Goal: Information Seeking & Learning: Find contact information

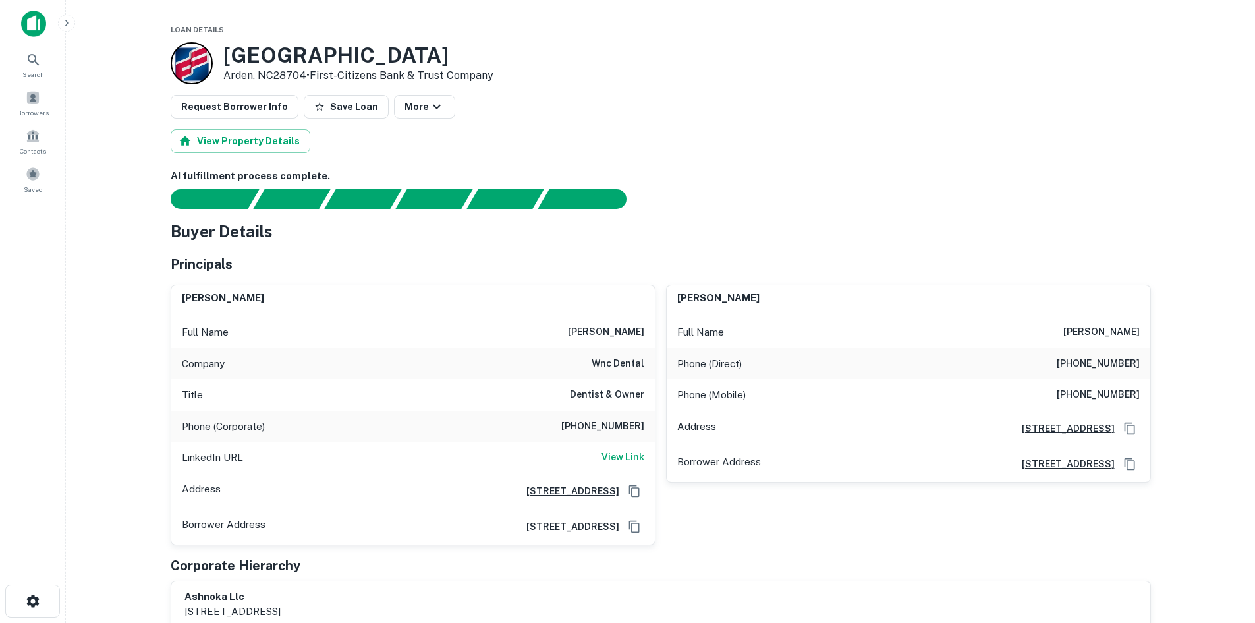
click at [608, 457] on h6 "View Link" at bounding box center [622, 456] width 43 height 14
click at [596, 425] on h6 "(828) 684-1288" at bounding box center [602, 426] width 83 height 16
click at [602, 425] on h6 "(828) 684-1288" at bounding box center [602, 426] width 83 height 16
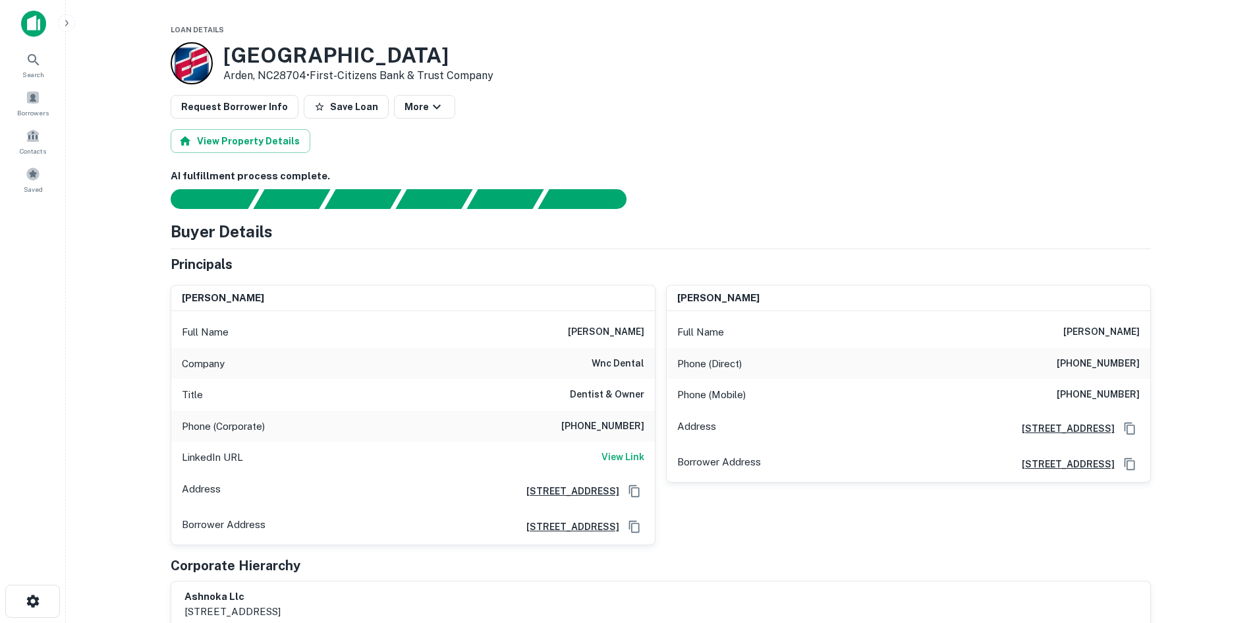
click at [576, 423] on h6 "(828) 684-1288" at bounding box center [602, 426] width 83 height 16
drag, startPoint x: 576, startPoint y: 423, endPoint x: 639, endPoint y: 424, distance: 62.6
click at [639, 424] on h6 "(828) 684-1288" at bounding box center [602, 426] width 83 height 16
copy h6 "(828) 684-1288"
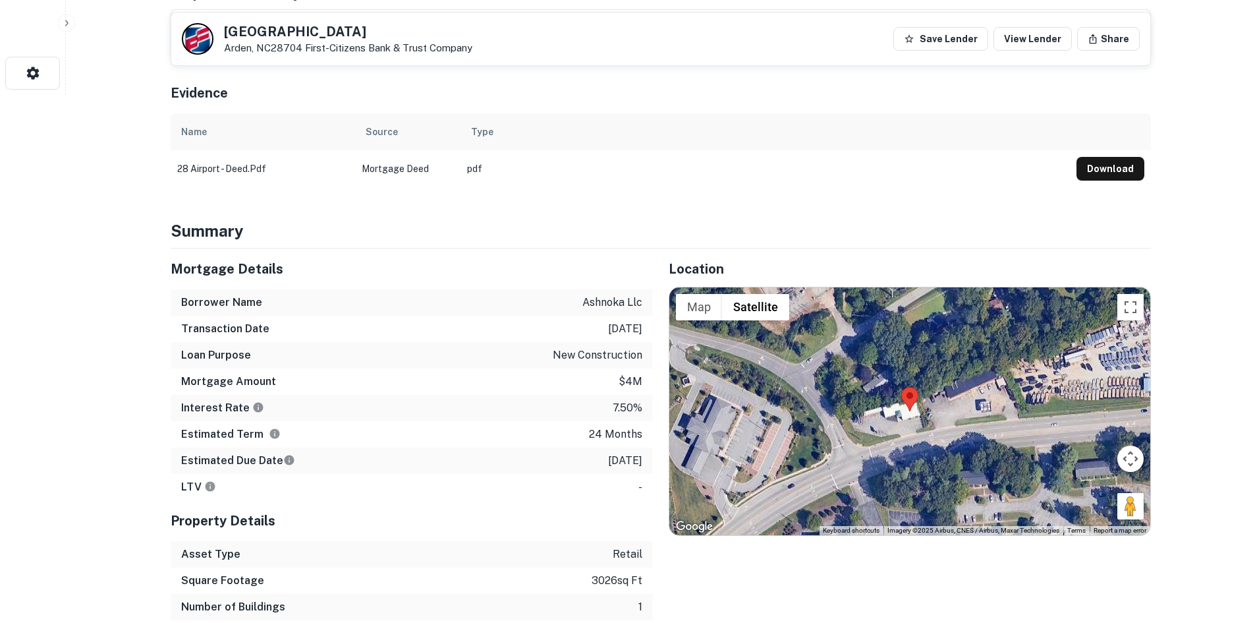
scroll to position [659, 0]
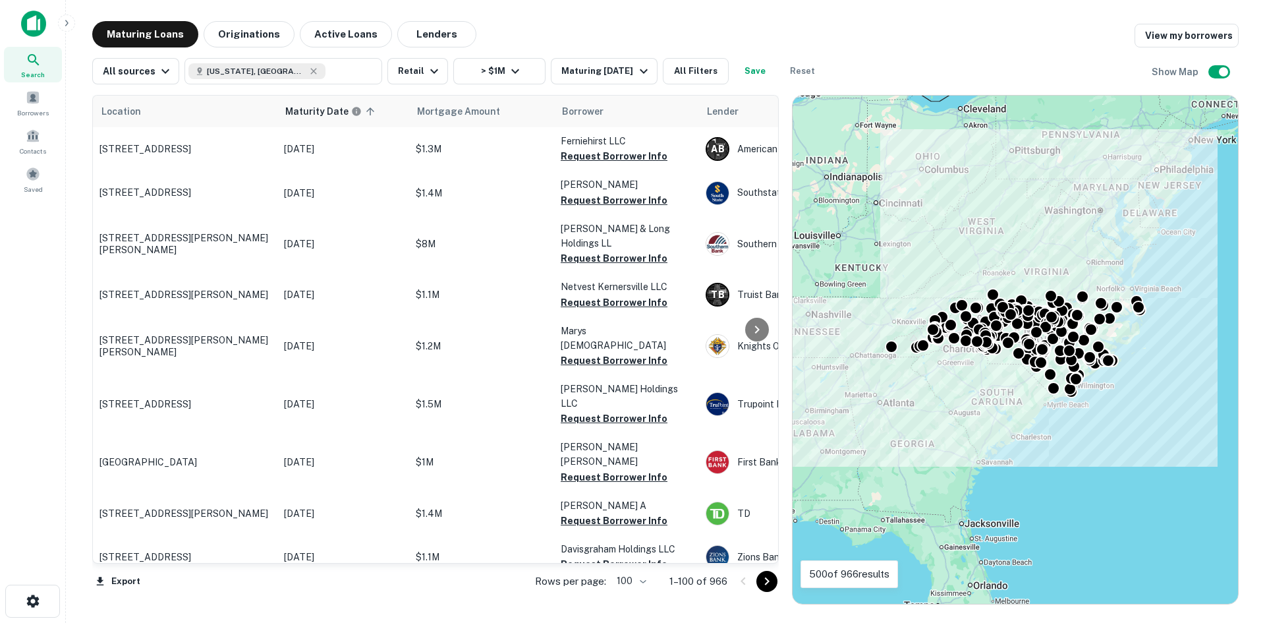
click at [761, 585] on icon "Go to next page" at bounding box center [767, 581] width 16 height 16
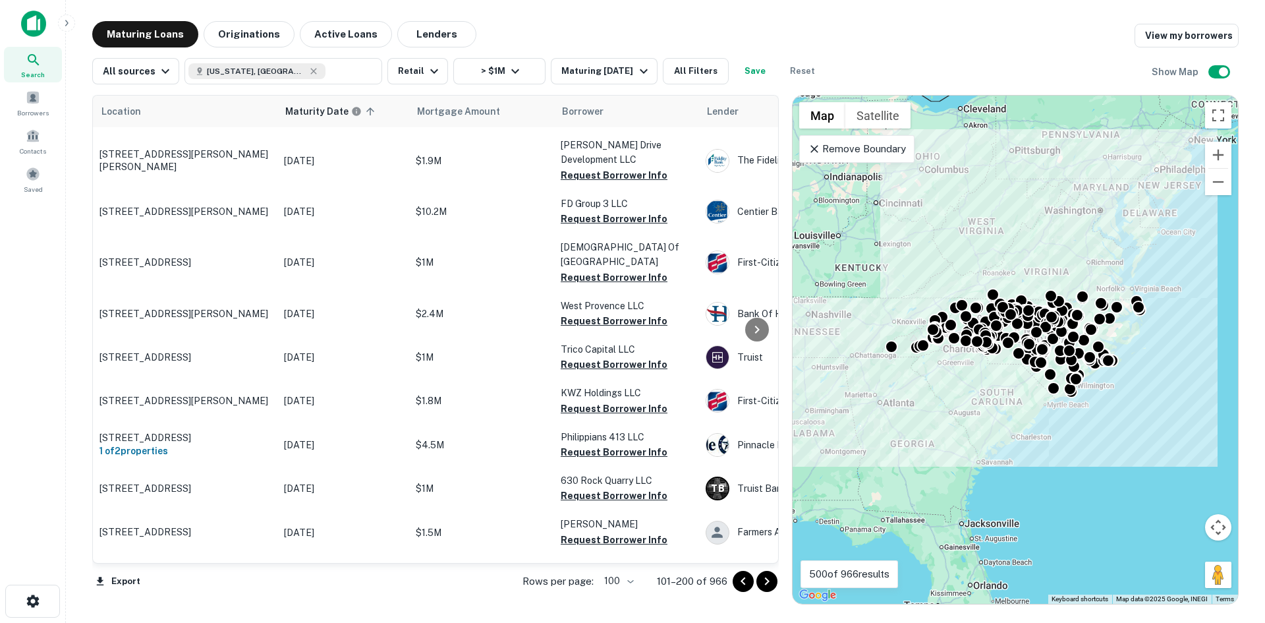
scroll to position [1847, 0]
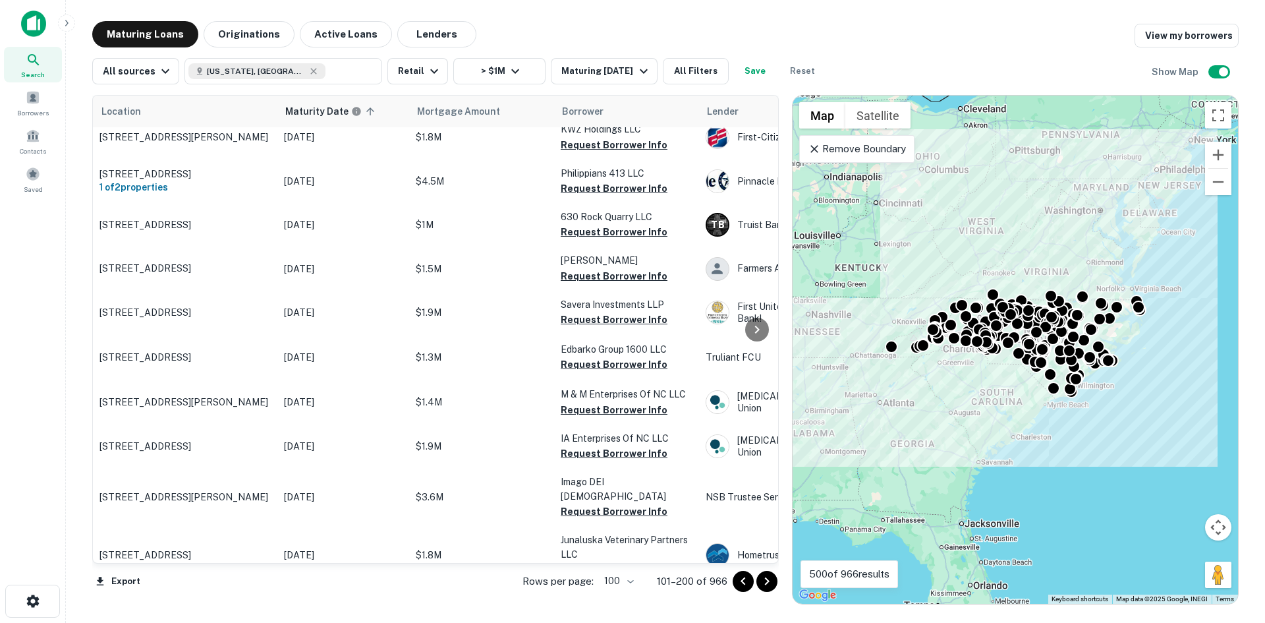
click at [767, 578] on icon "Go to next page" at bounding box center [767, 581] width 5 height 8
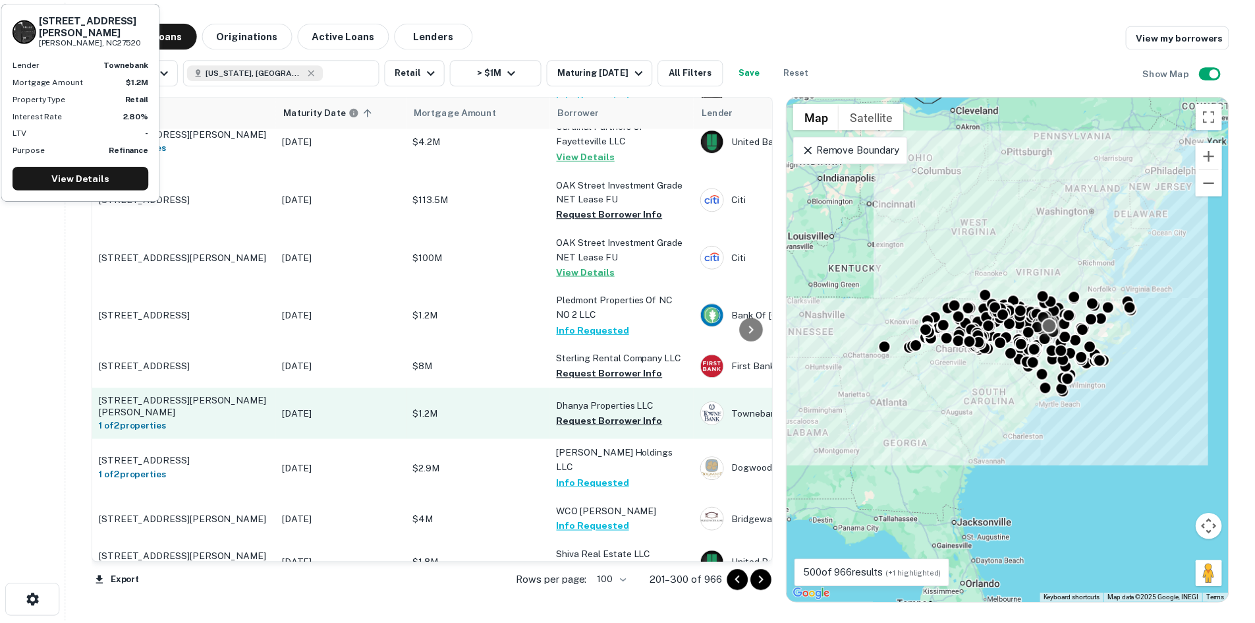
scroll to position [2835, 0]
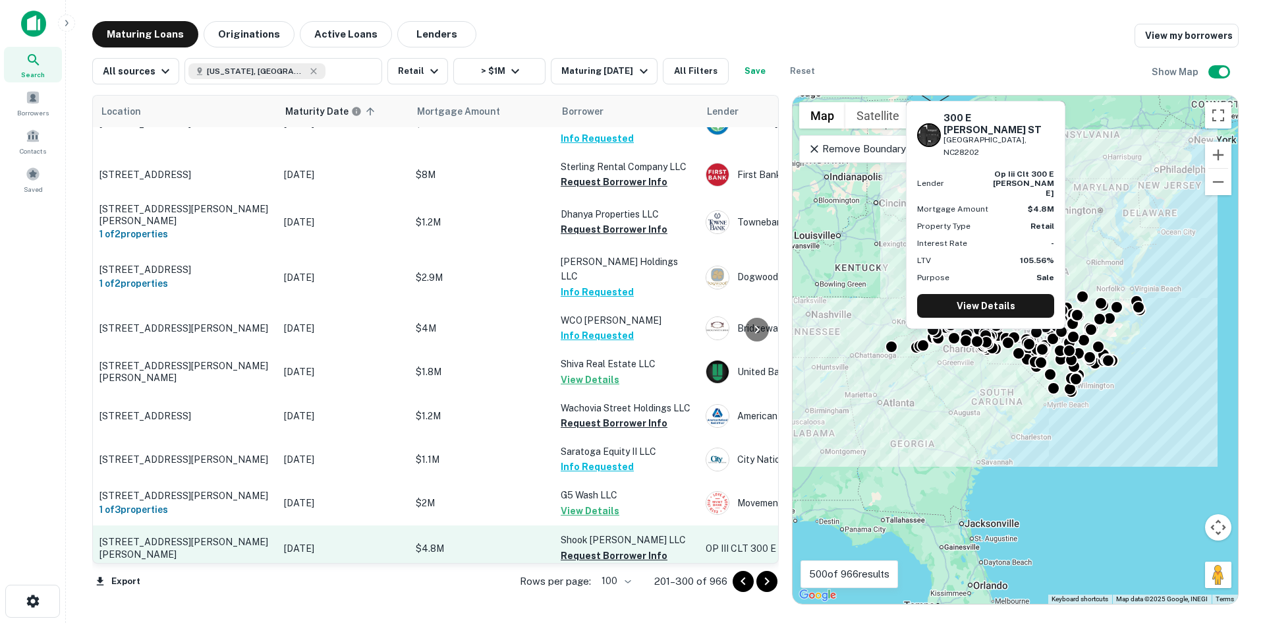
click at [263, 536] on p "300 E Morehead St Charlotte, NC28202" at bounding box center [184, 548] width 171 height 24
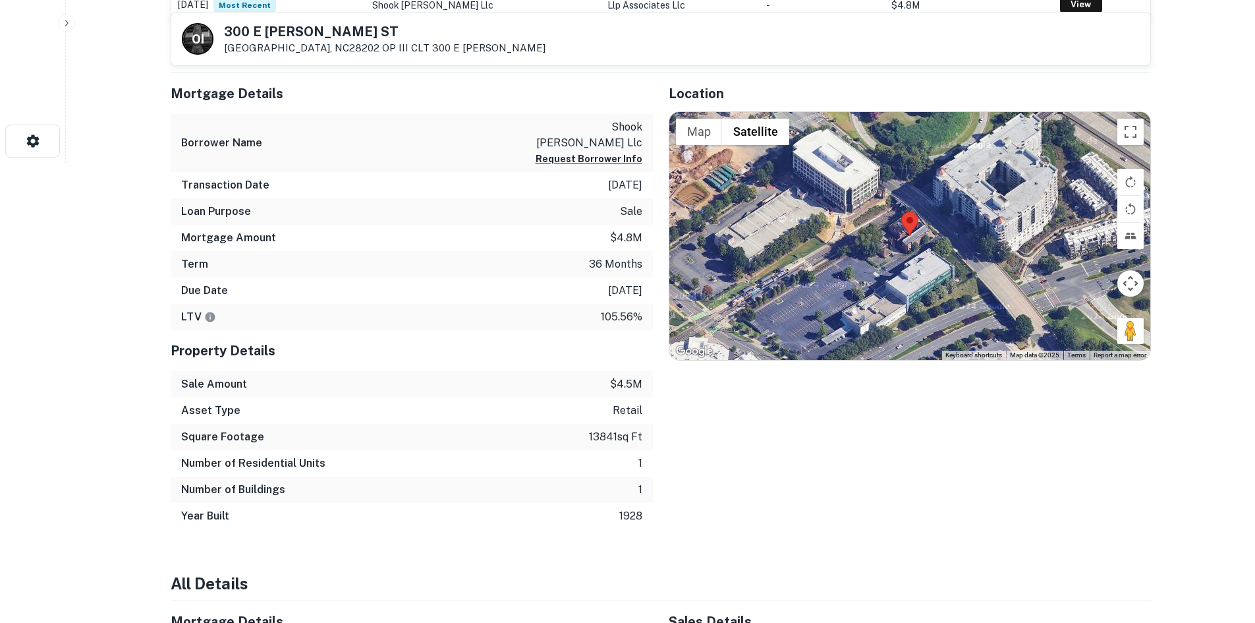
scroll to position [461, 0]
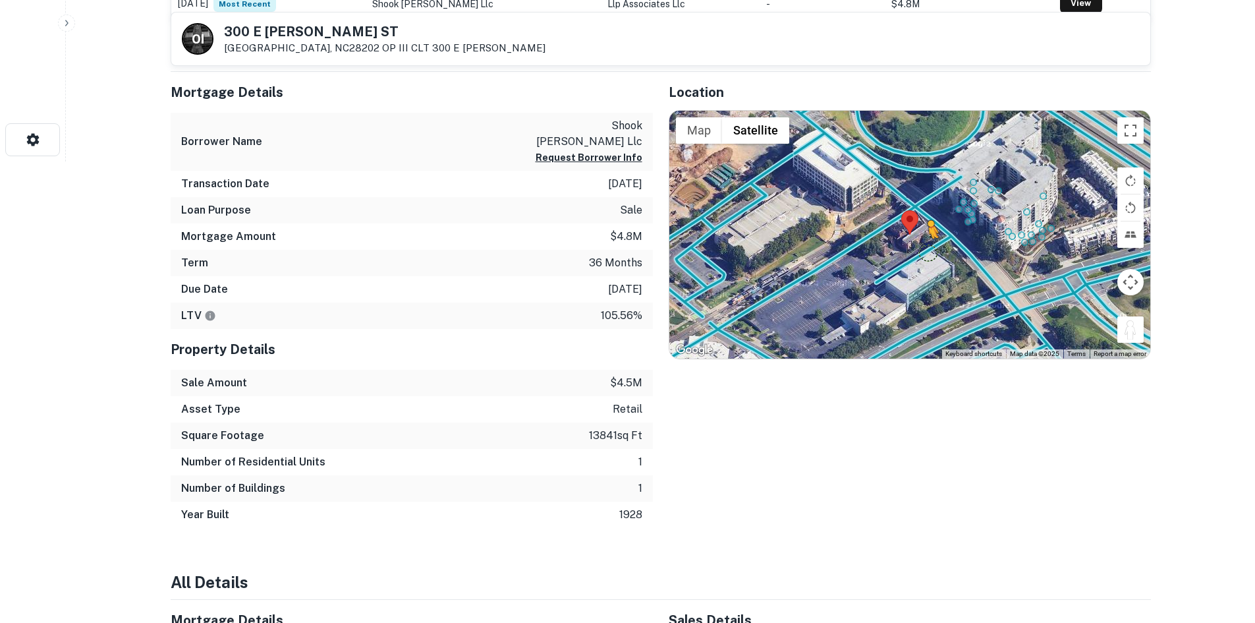
drag, startPoint x: 1137, startPoint y: 329, endPoint x: 927, endPoint y: 250, distance: 223.7
click at [927, 250] on div "To activate drag with keyboard, press Alt + Enter. Once in keyboard drag state,…" at bounding box center [909, 235] width 481 height 248
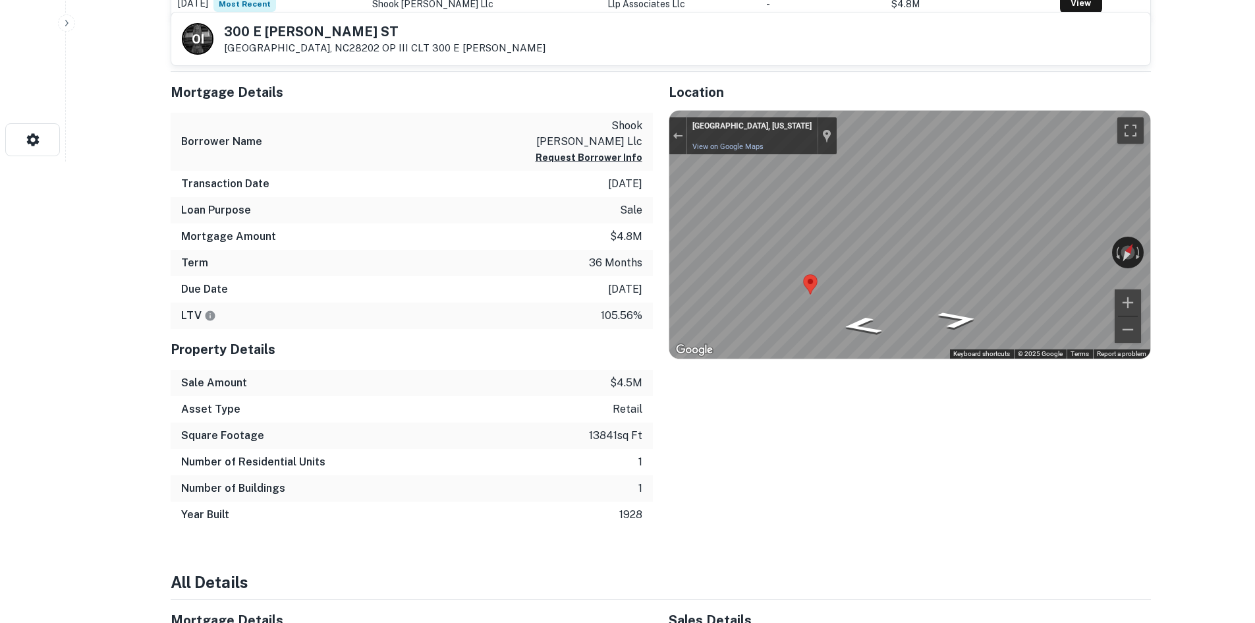
click at [601, 251] on div "Mortgage Details Borrower Name shook morehead llc Request Borrower Info Transac…" at bounding box center [653, 300] width 996 height 457
click at [965, 310] on div "Map" at bounding box center [909, 235] width 481 height 248
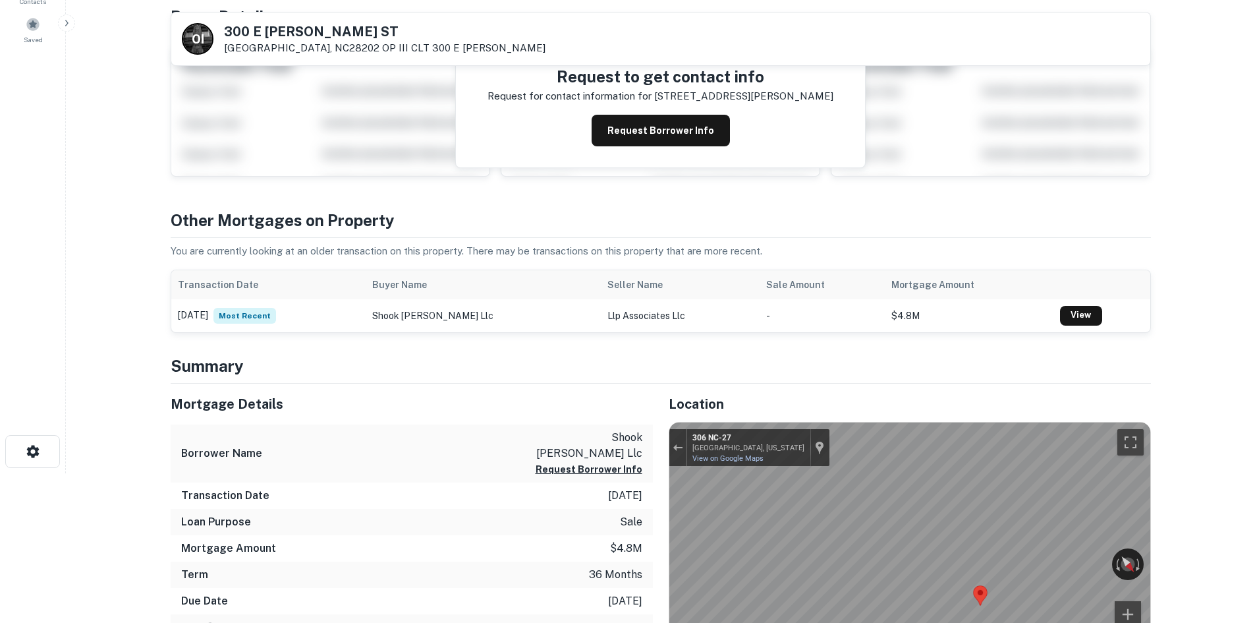
scroll to position [0, 0]
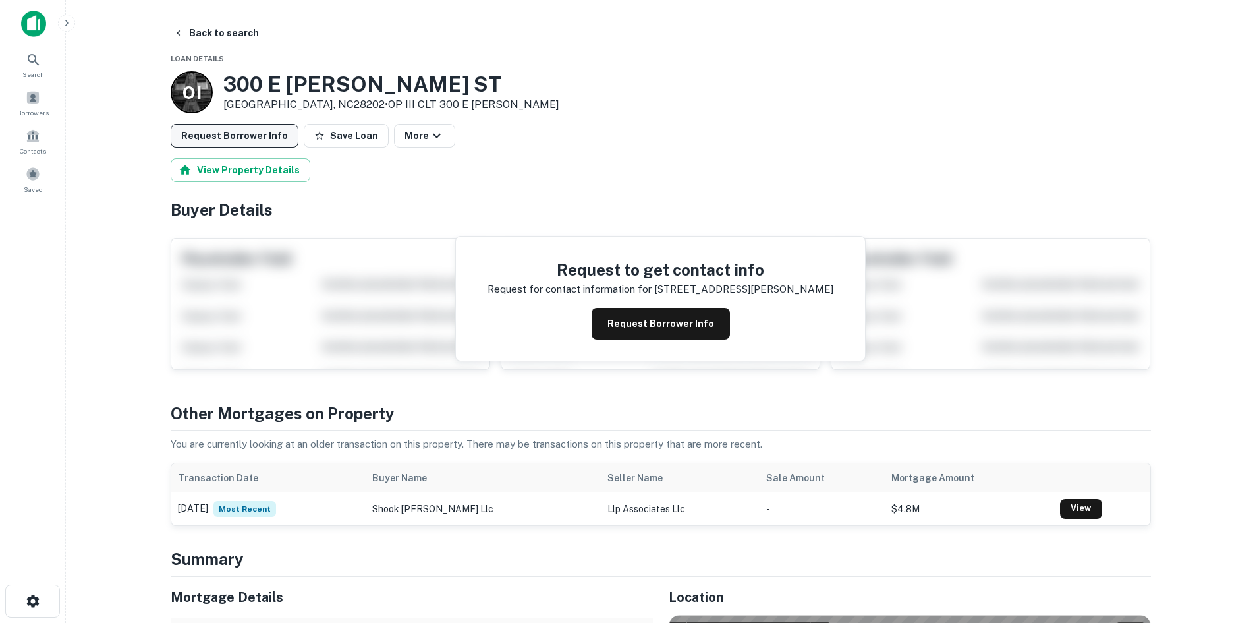
click at [263, 136] on button "Request Borrower Info" at bounding box center [235, 136] width 128 height 24
click at [236, 125] on button "Request Borrower Info" at bounding box center [235, 136] width 128 height 24
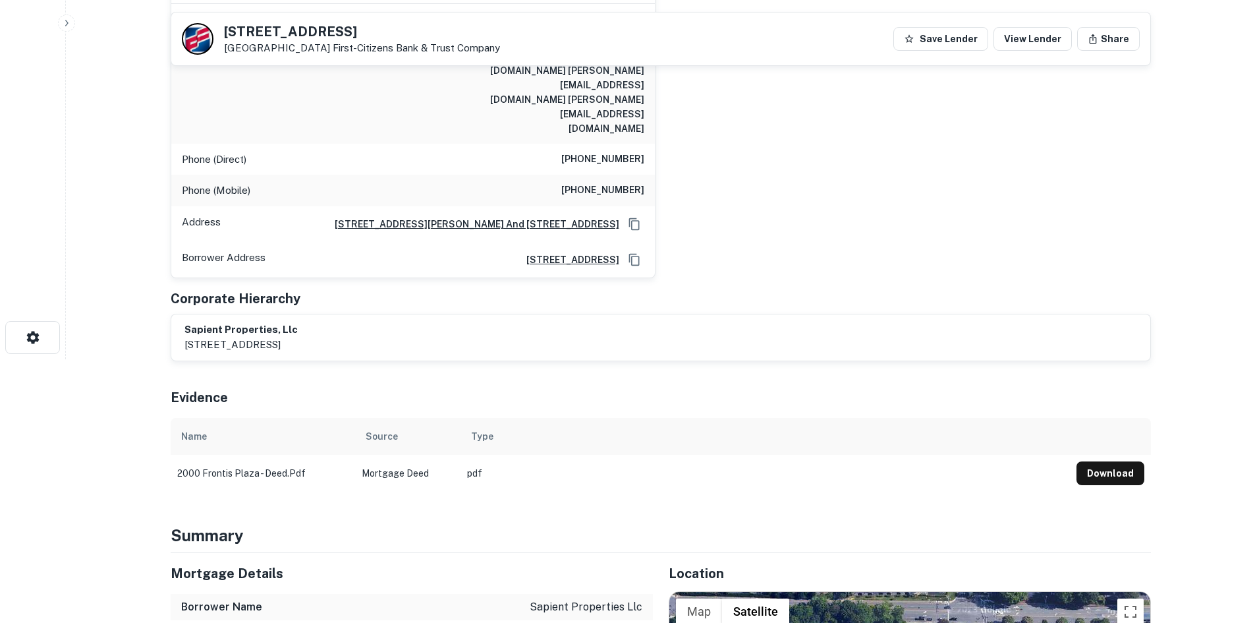
scroll to position [461, 0]
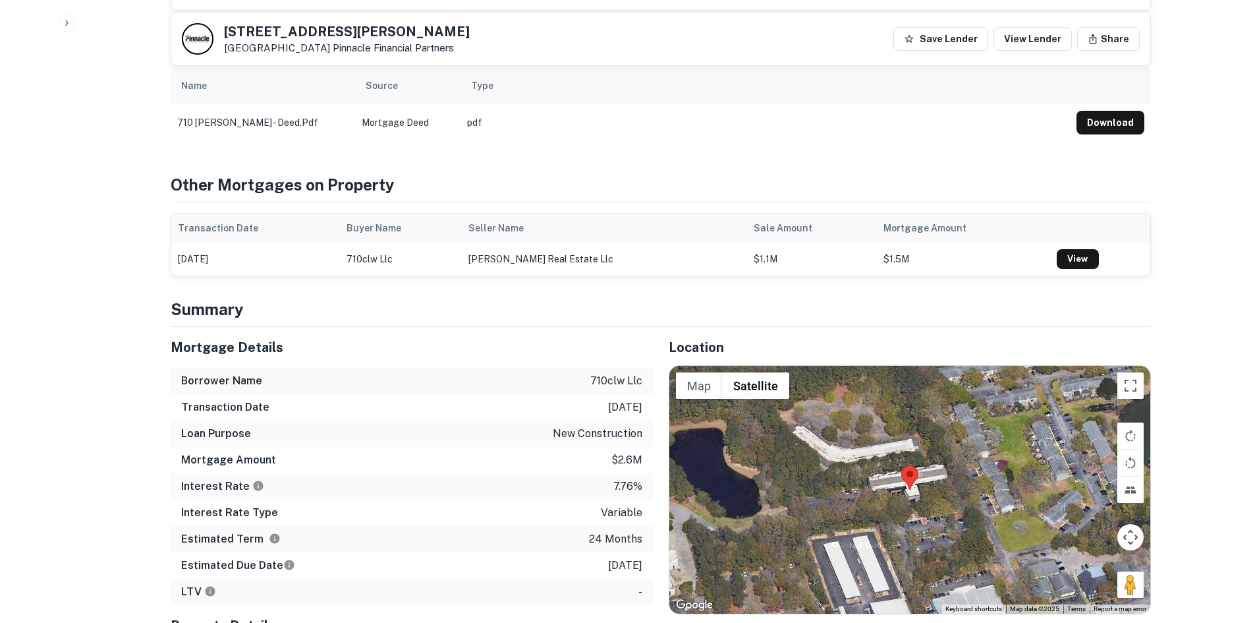
scroll to position [790, 0]
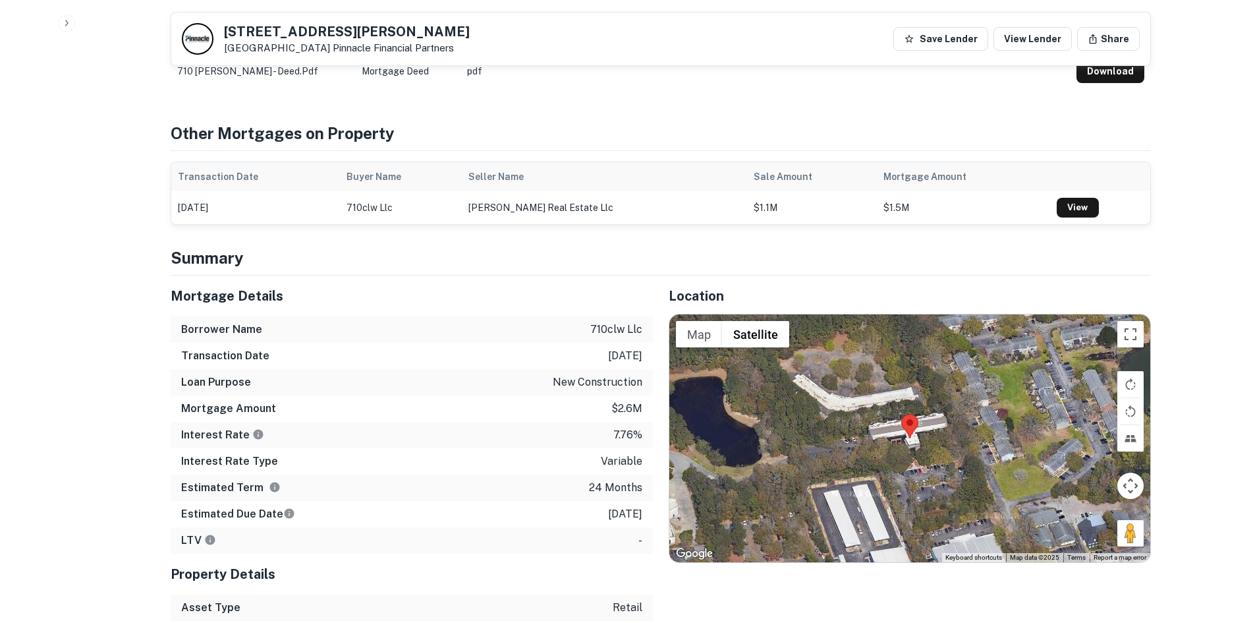
click at [877, 314] on div at bounding box center [909, 438] width 481 height 248
drag, startPoint x: 1121, startPoint y: 490, endPoint x: 1014, endPoint y: 441, distance: 117.6
click at [1014, 441] on div "Map Terrain Satellite Labels Keyboard shortcuts Map Data Map data ©2025 Map dat…" at bounding box center [909, 438] width 481 height 248
drag, startPoint x: 222, startPoint y: 32, endPoint x: 339, endPoint y: 45, distance: 118.0
click at [344, 44] on div "[STREET_ADDRESS][PERSON_NAME] Pinnacle Financial Partners" at bounding box center [326, 39] width 288 height 32
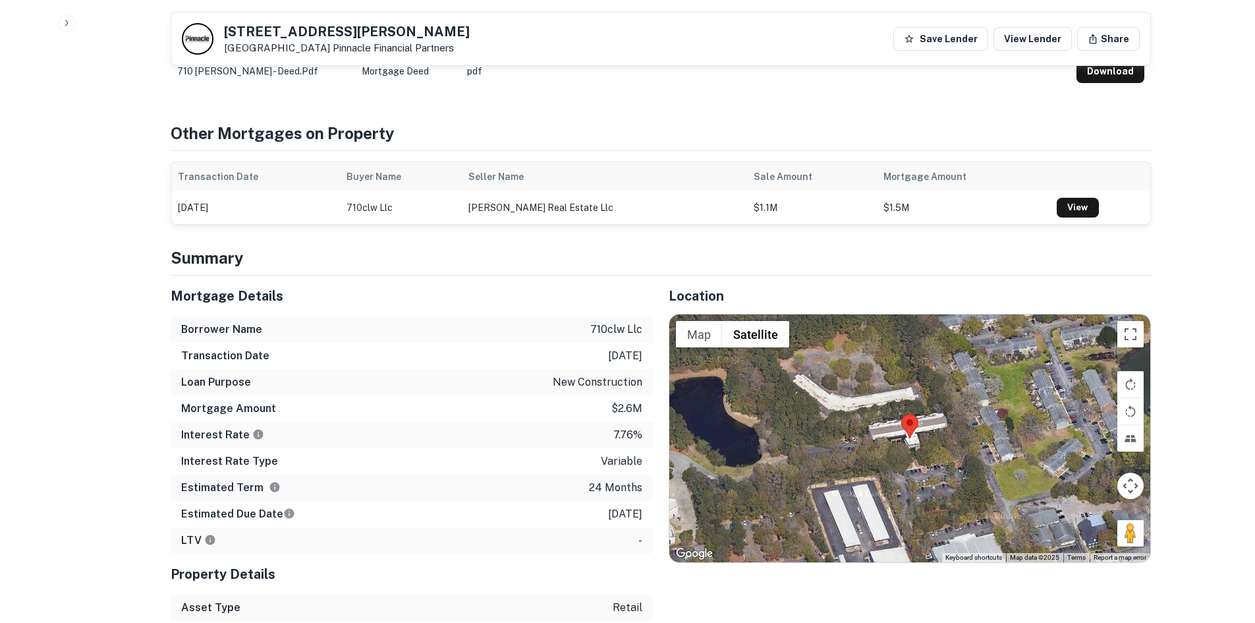
copy div "[STREET_ADDRESS][PERSON_NAME]"
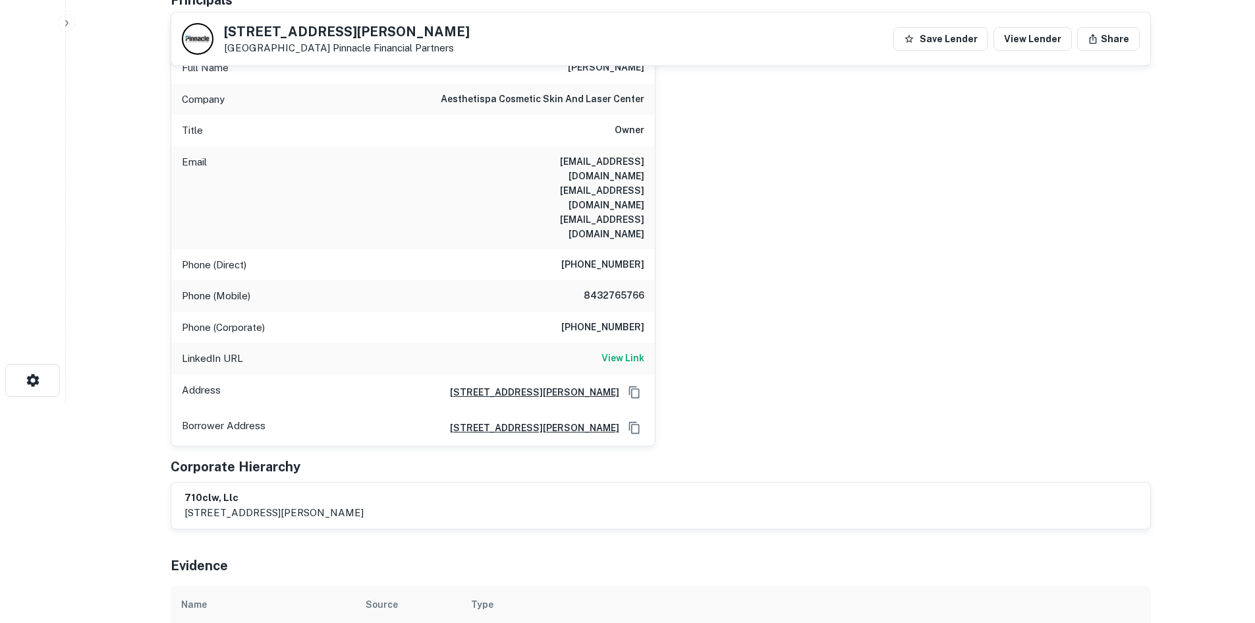
scroll to position [198, 0]
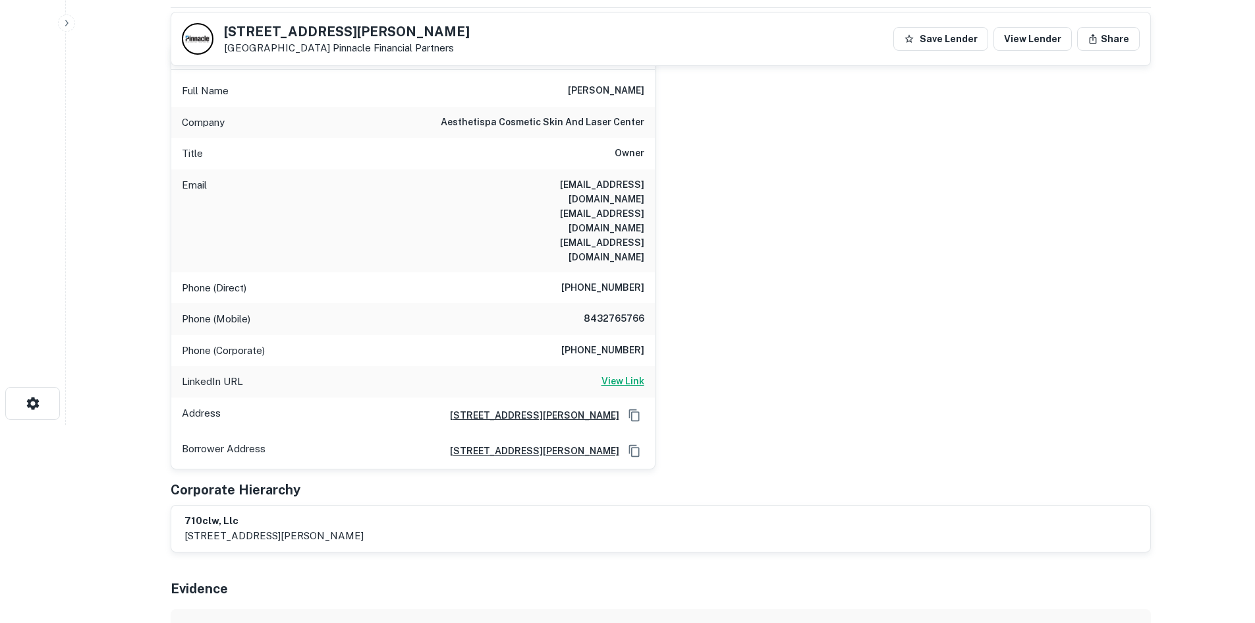
click at [630, 374] on h6 "View Link" at bounding box center [622, 381] width 43 height 14
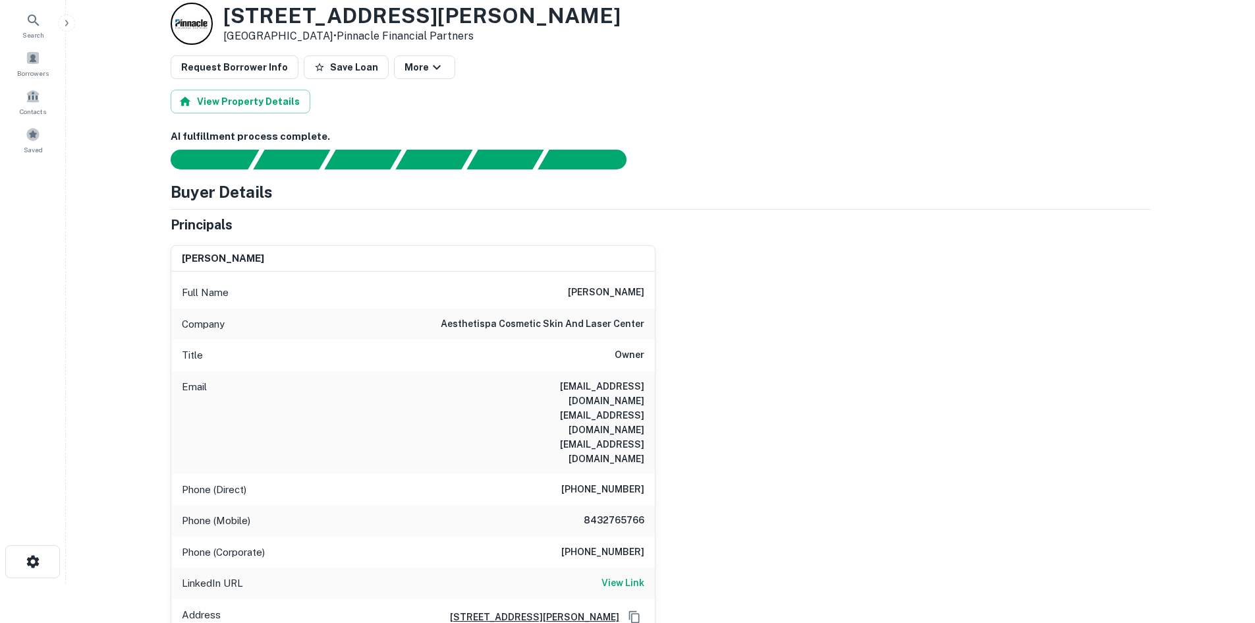
scroll to position [0, 0]
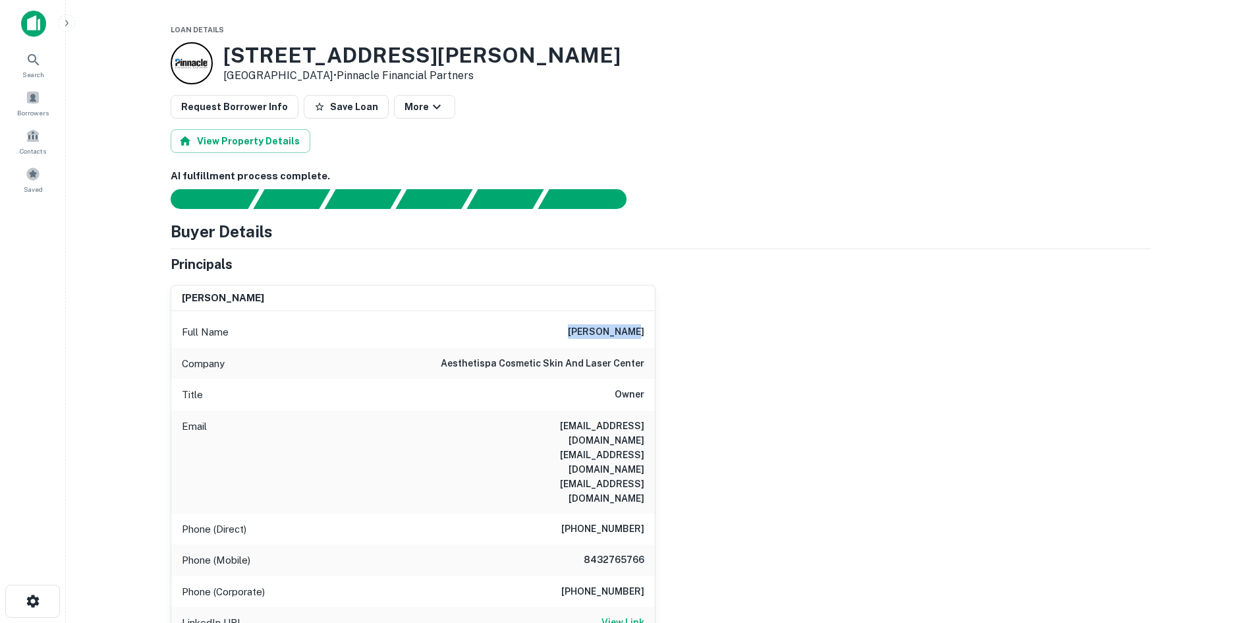
drag, startPoint x: 576, startPoint y: 327, endPoint x: 669, endPoint y: 322, distance: 93.0
click at [669, 322] on div "[PERSON_NAME] Full Name [PERSON_NAME] Company aesthetispa cosmetic skin and las…" at bounding box center [655, 492] width 991 height 436
copy h6 "[PERSON_NAME]"
click at [334, 108] on button "Save Loan" at bounding box center [346, 107] width 85 height 24
click at [43, 104] on div "Borrowers" at bounding box center [33, 103] width 58 height 36
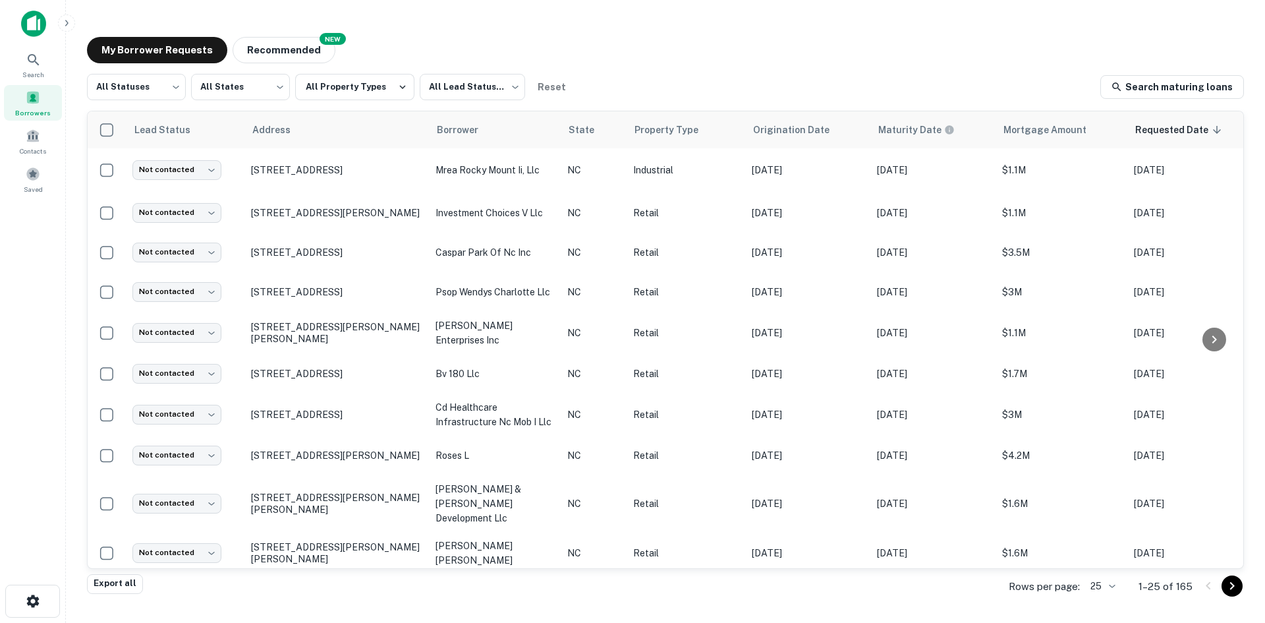
scroll to position [617, 0]
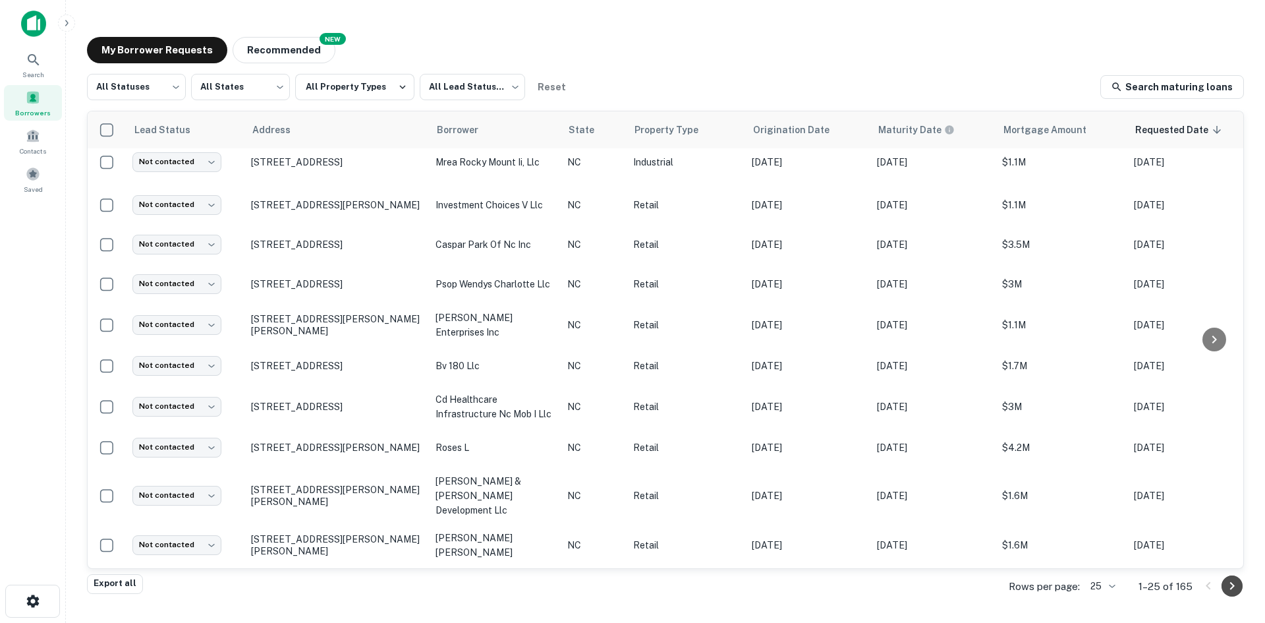
click at [1231, 584] on icon "Go to next page" at bounding box center [1232, 586] width 16 height 16
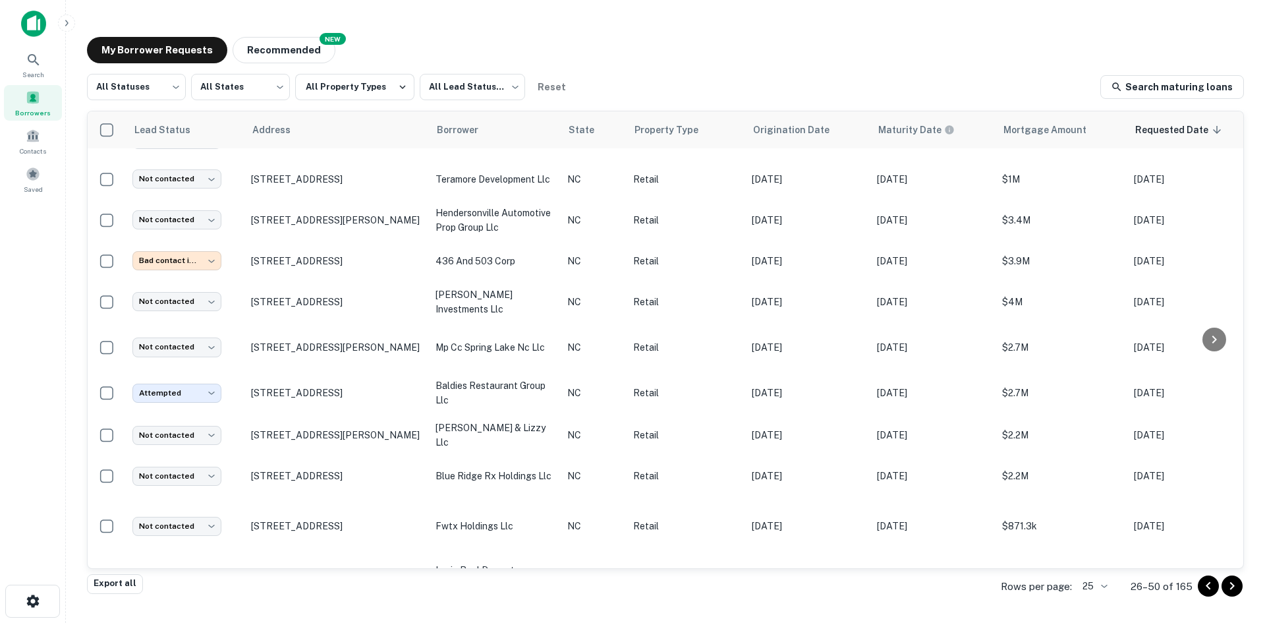
scroll to position [639, 0]
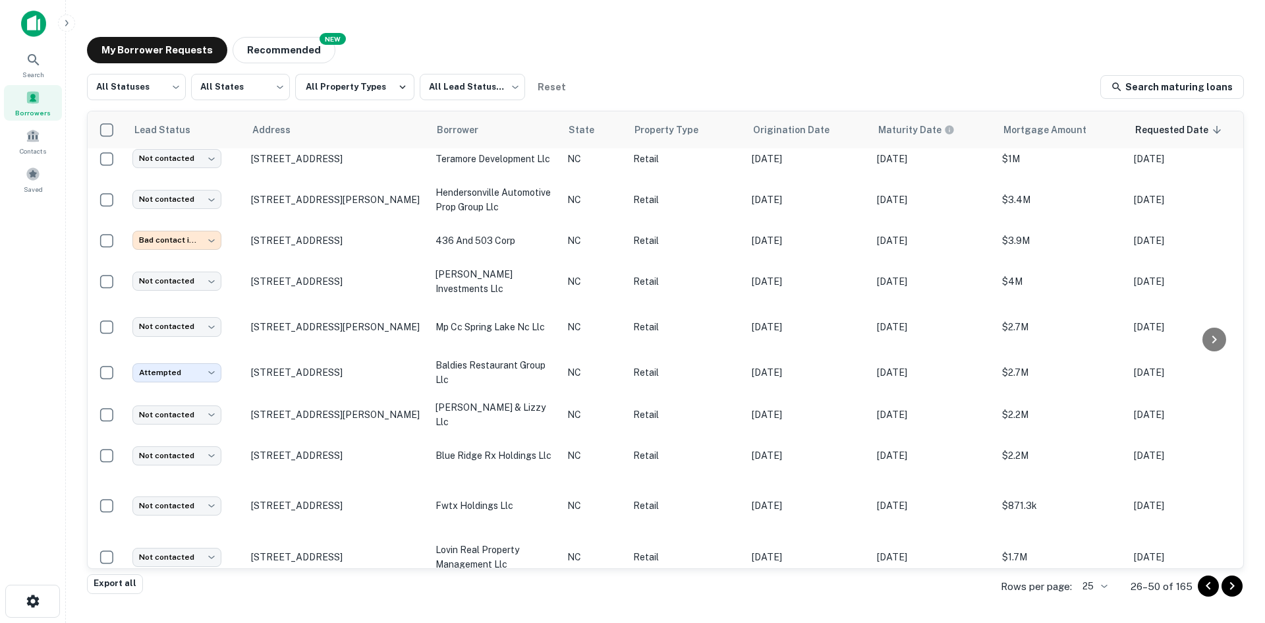
click at [1238, 587] on icon "Go to next page" at bounding box center [1232, 586] width 16 height 16
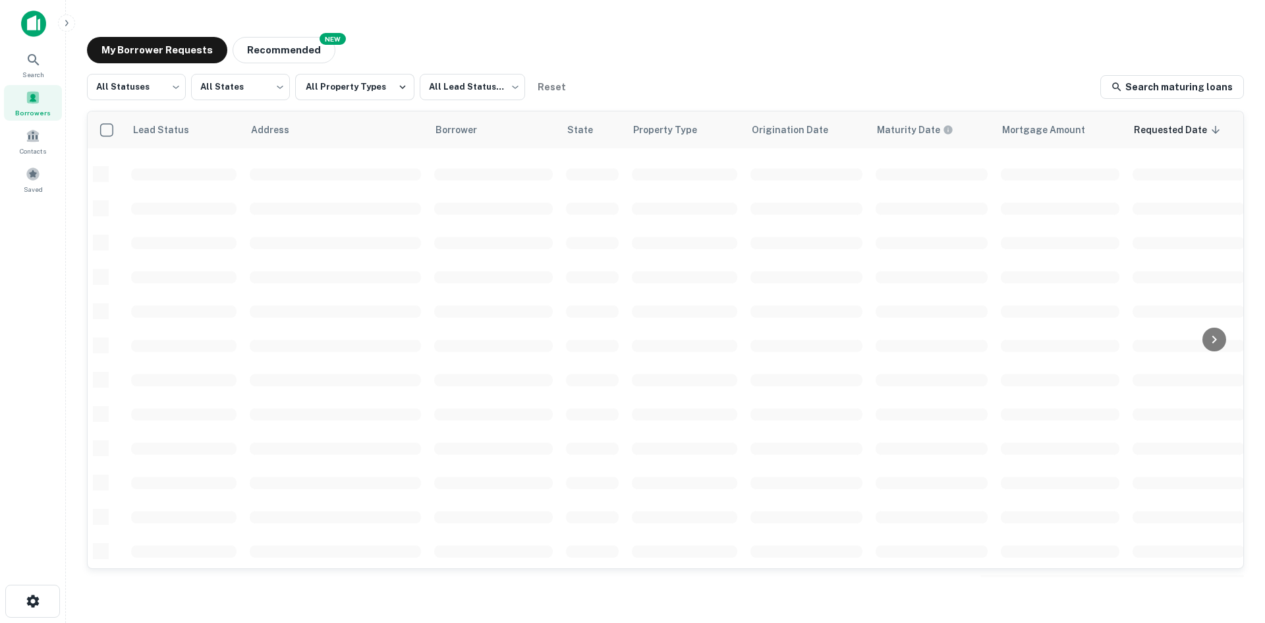
scroll to position [624, 0]
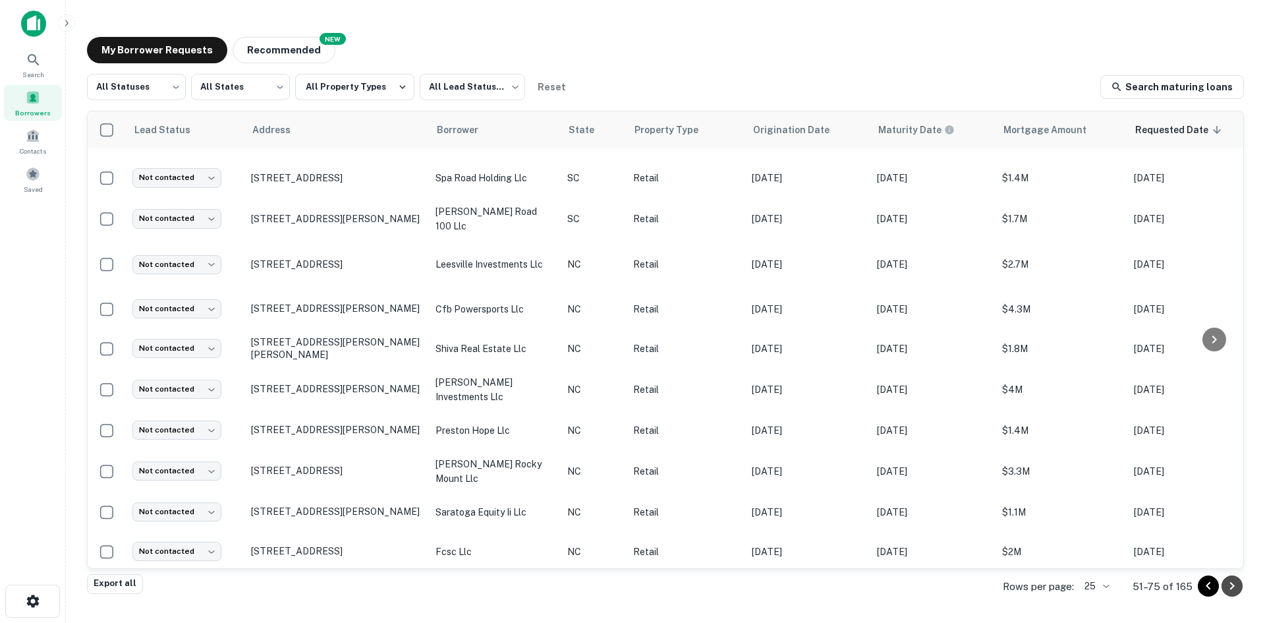
click at [1226, 592] on icon "Go to next page" at bounding box center [1232, 586] width 16 height 16
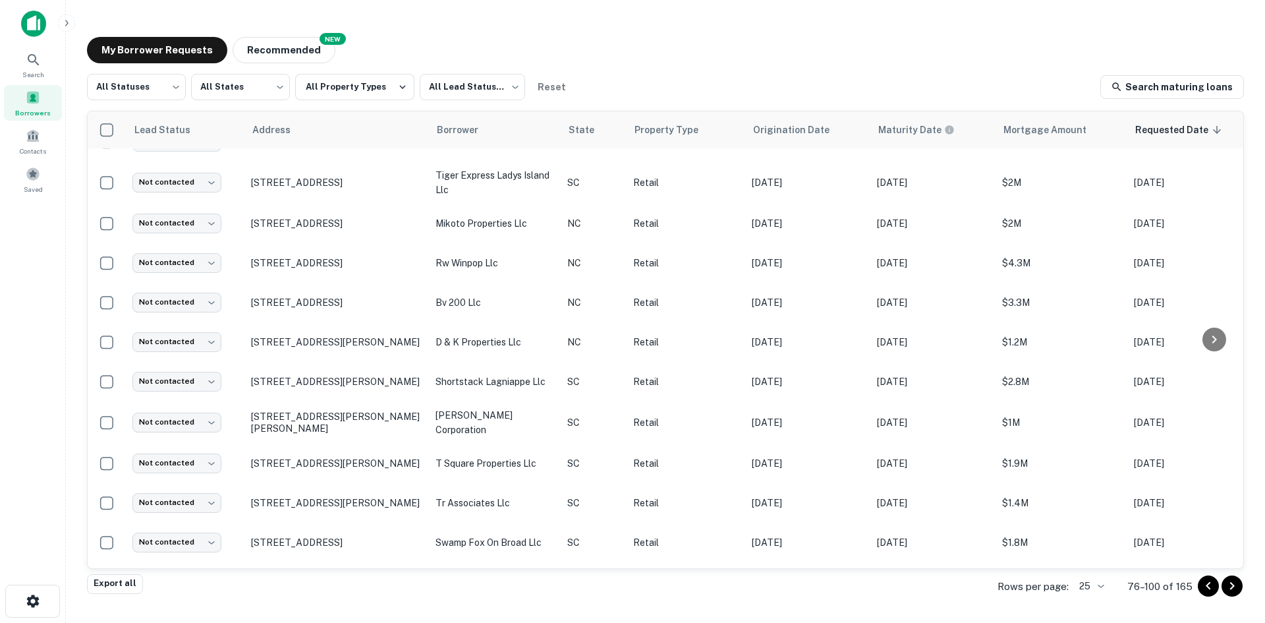
scroll to position [626, 0]
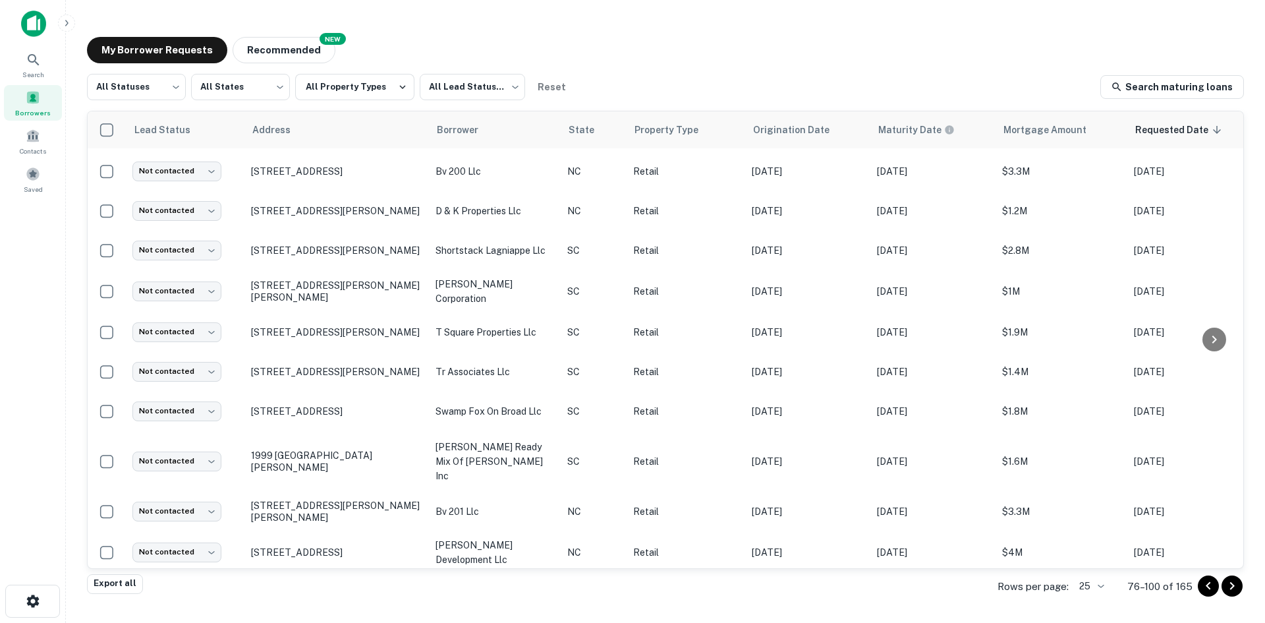
click at [1076, 579] on div "Rows per page: 25 ** 76–100 of 165" at bounding box center [1113, 586] width 262 height 36
click at [1080, 582] on body "Search Borrowers Contacts Saved My Borrower Requests NEW Recommended All Status…" at bounding box center [632, 311] width 1265 height 623
click at [1085, 590] on li "1000" at bounding box center [1091, 595] width 45 height 24
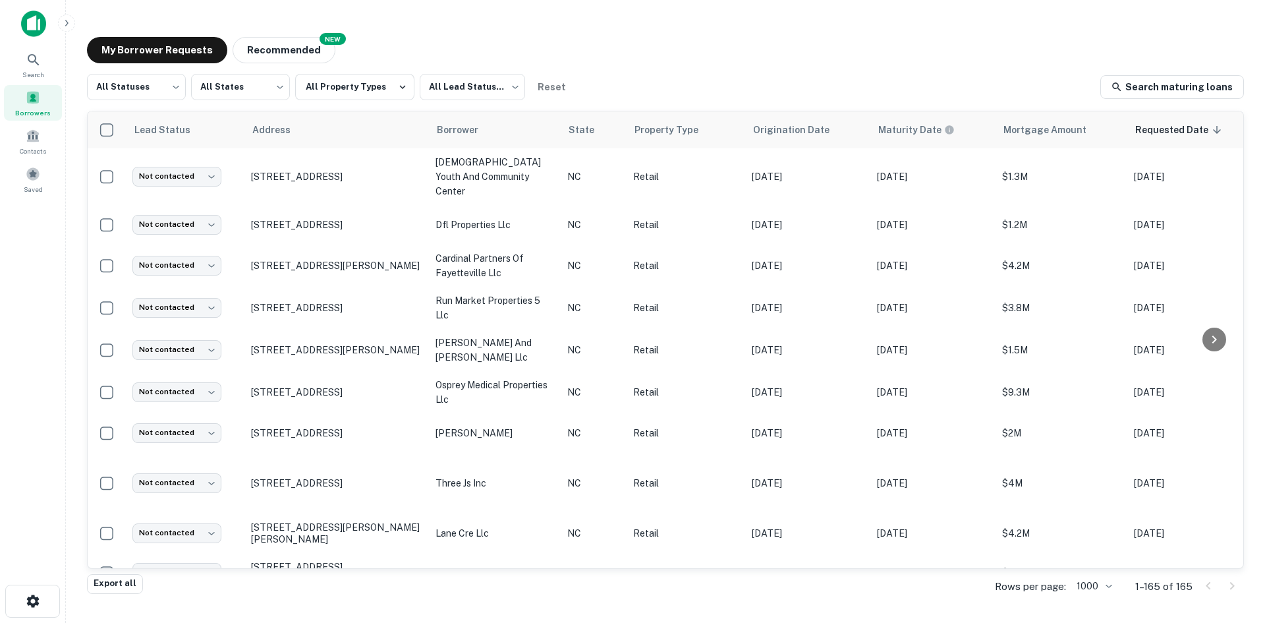
scroll to position [2267, 0]
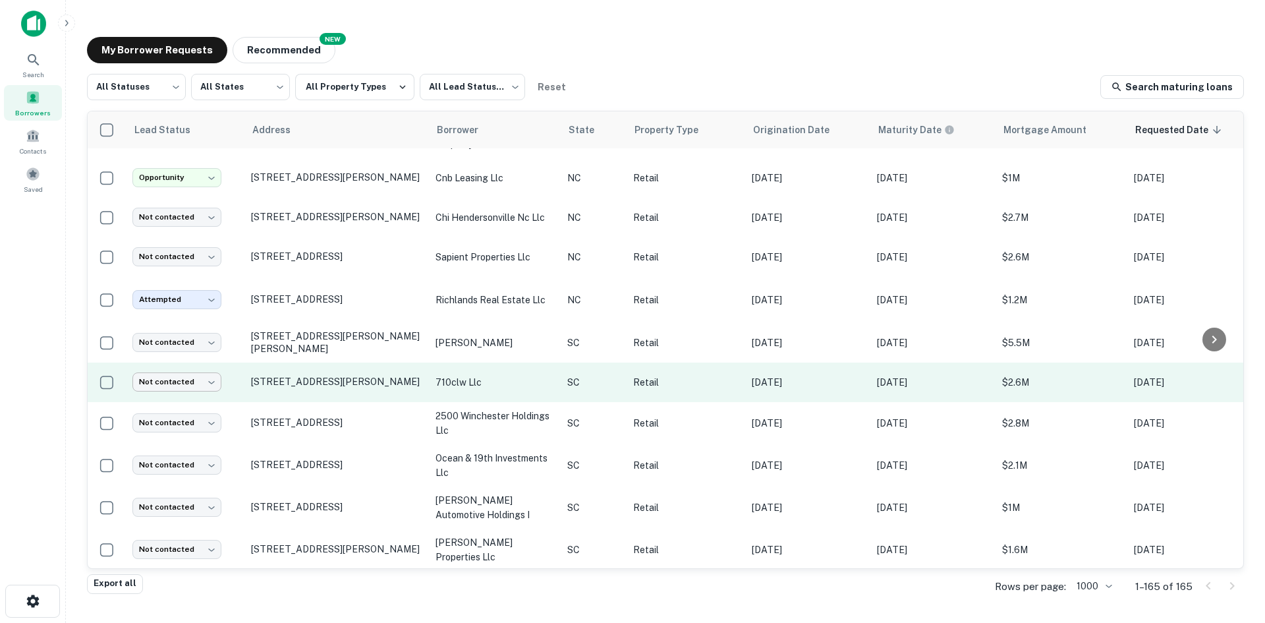
click at [208, 336] on body "Search Borrowers Contacts Saved My Borrower Requests NEW Recommended All Status…" at bounding box center [632, 311] width 1265 height 623
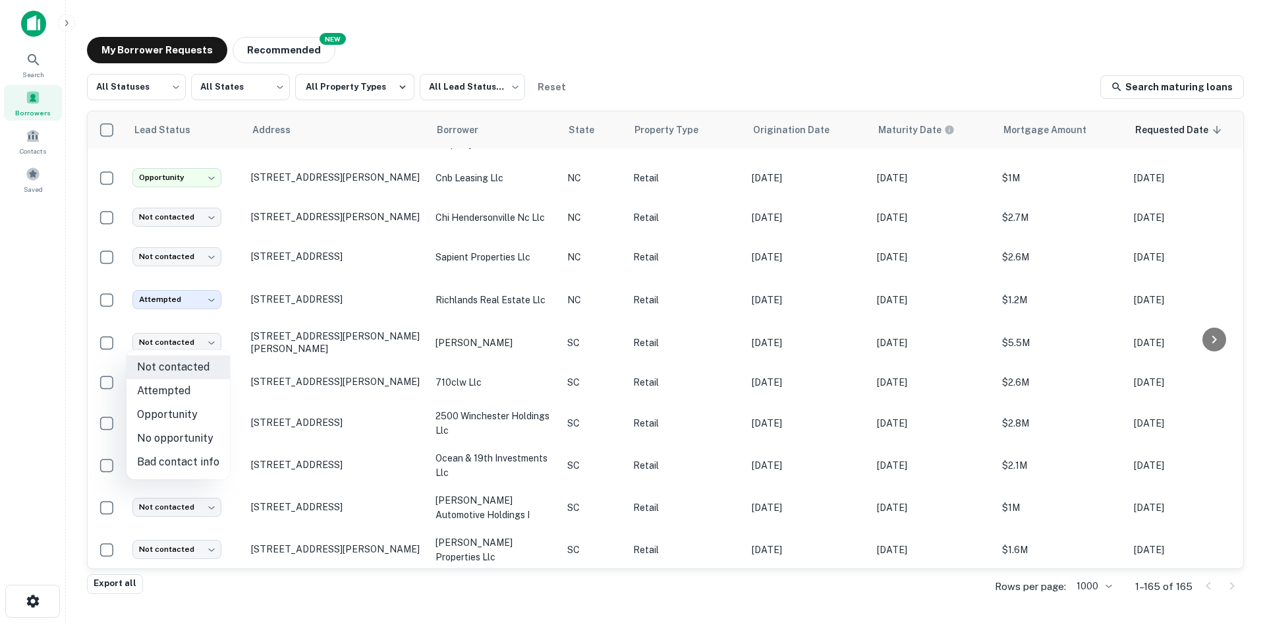
click at [188, 385] on li "Attempted" at bounding box center [177, 391] width 103 height 24
type input "*********"
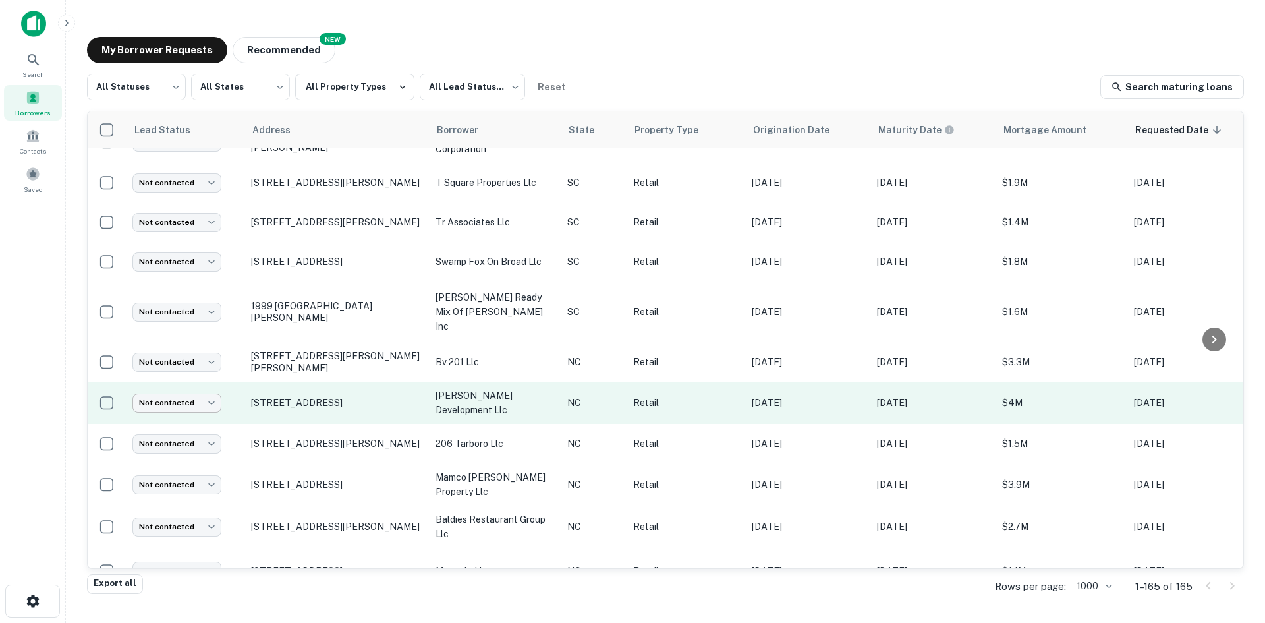
click at [180, 330] on body "Search Borrowers Contacts Saved My Borrower Requests NEW Recommended All Status…" at bounding box center [632, 311] width 1265 height 623
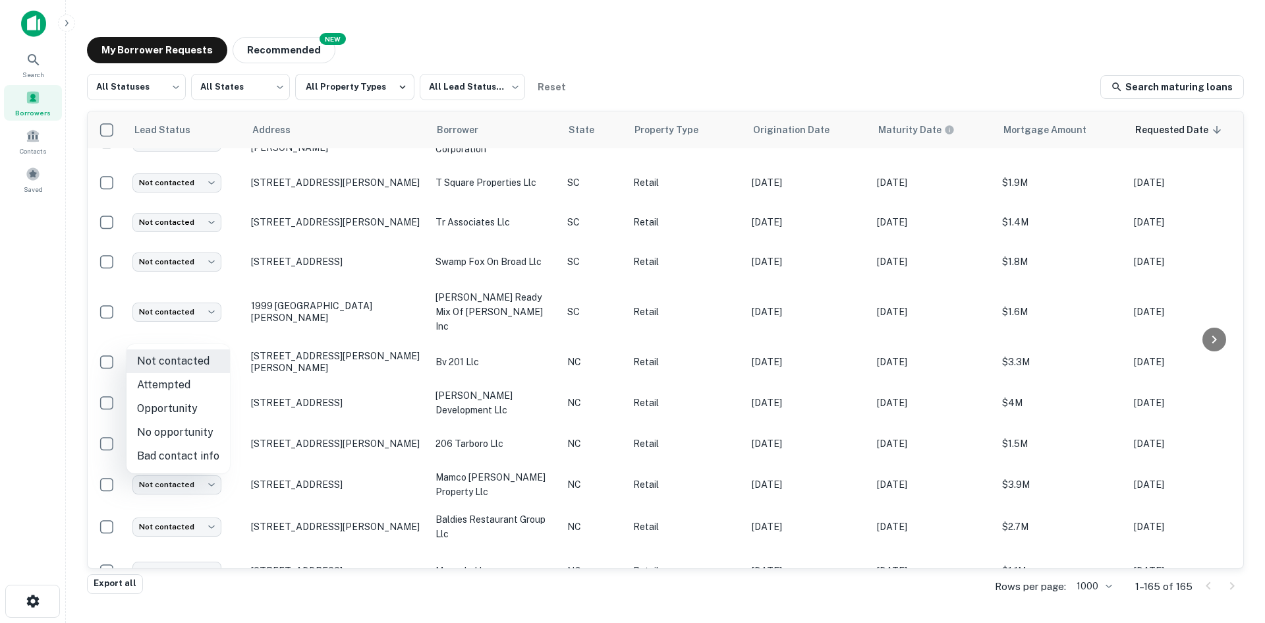
click at [183, 333] on div at bounding box center [632, 311] width 1265 height 623
click at [184, 335] on body "Search Borrowers Contacts Saved My Borrower Requests NEW Recommended All Status…" at bounding box center [632, 311] width 1265 height 623
click at [184, 374] on li "Attempted" at bounding box center [177, 385] width 103 height 24
type input "*********"
